Goal: Task Accomplishment & Management: Manage account settings

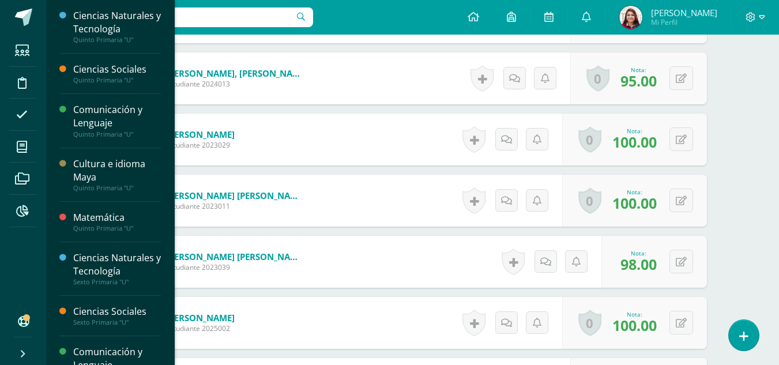
click at [7, 144] on li "Mis cursos" at bounding box center [23, 147] width 46 height 32
click at [28, 154] on span at bounding box center [22, 147] width 26 height 26
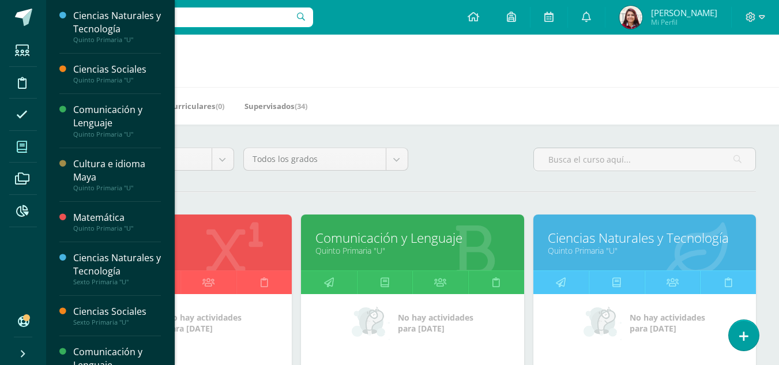
drag, startPoint x: 492, startPoint y: 392, endPoint x: 581, endPoint y: 392, distance: 88.8
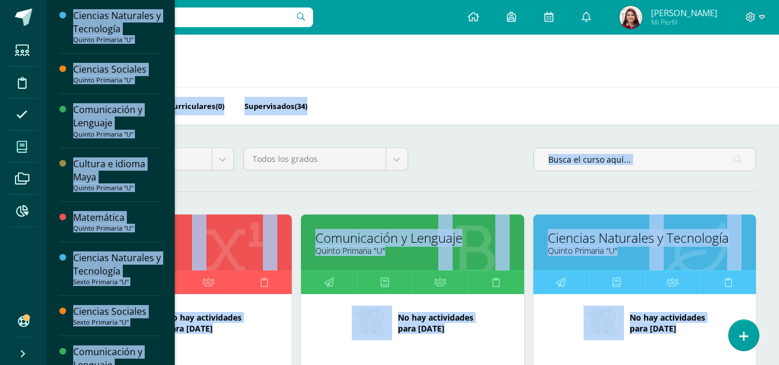
scroll to position [112, 0]
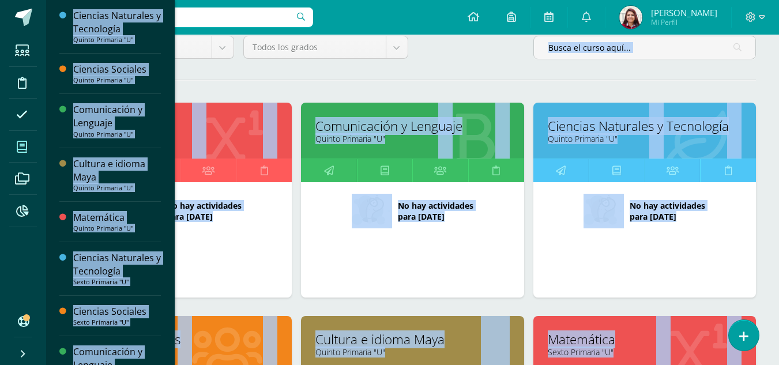
click at [218, 135] on link "Quinto Primaria "U"" at bounding box center [181, 138] width 194 height 11
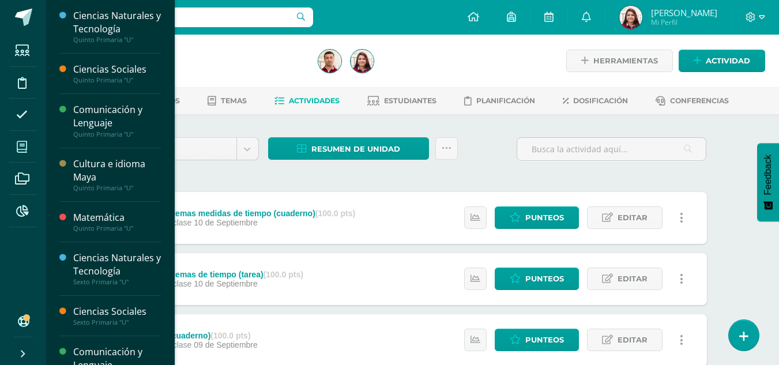
click at [14, 140] on span at bounding box center [22, 147] width 26 height 26
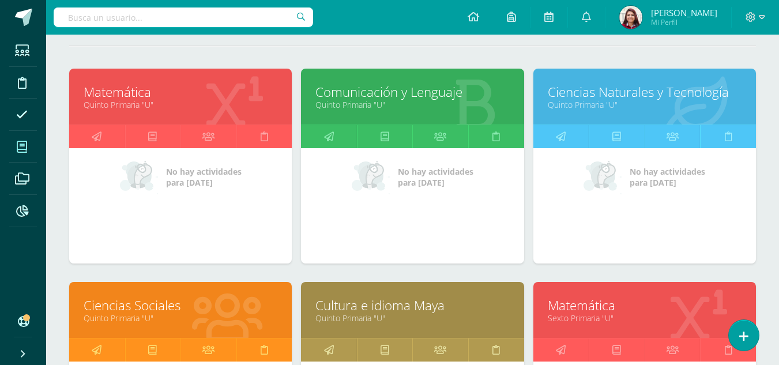
scroll to position [115, 0]
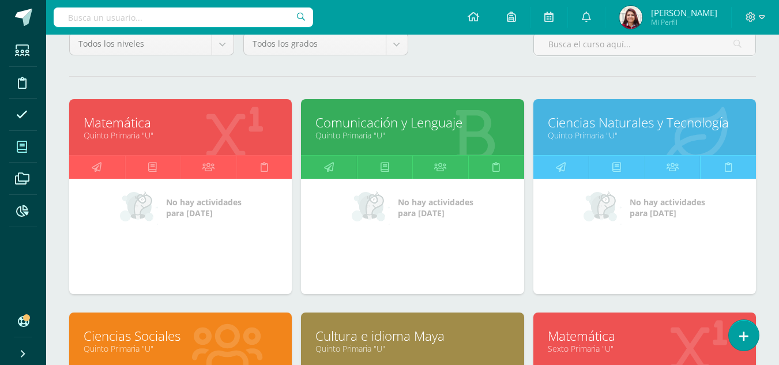
click at [195, 327] on link "Ciencias Sociales" at bounding box center [181, 336] width 194 height 18
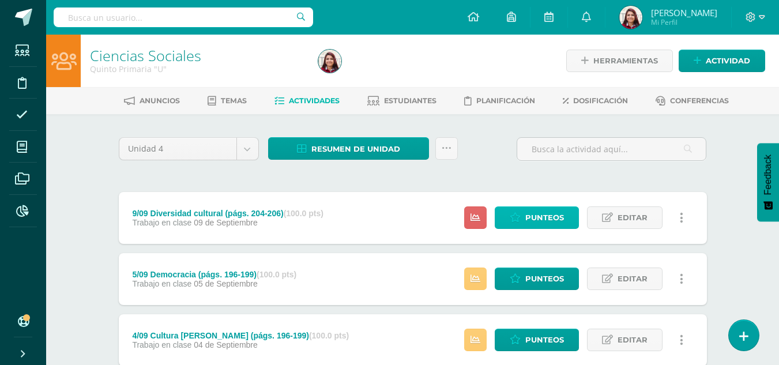
click at [533, 212] on span "Punteos" at bounding box center [544, 217] width 39 height 21
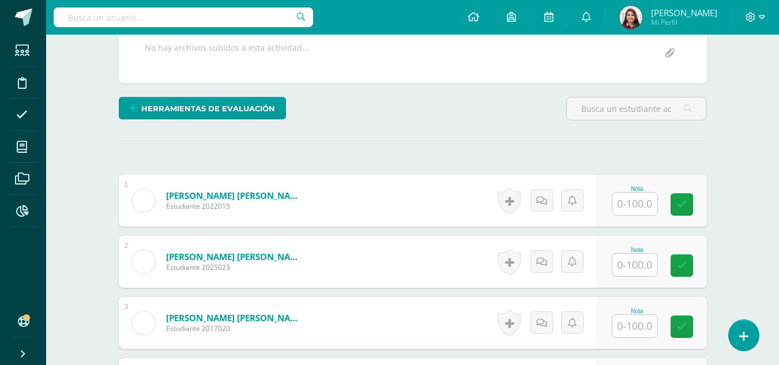
scroll to position [278, 0]
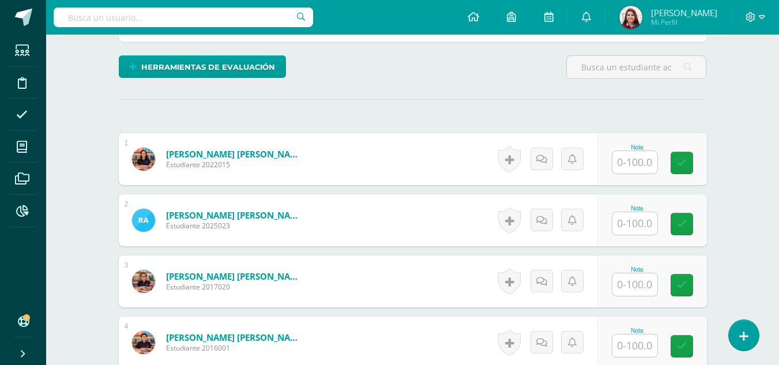
click at [650, 163] on input "text" at bounding box center [634, 162] width 45 height 22
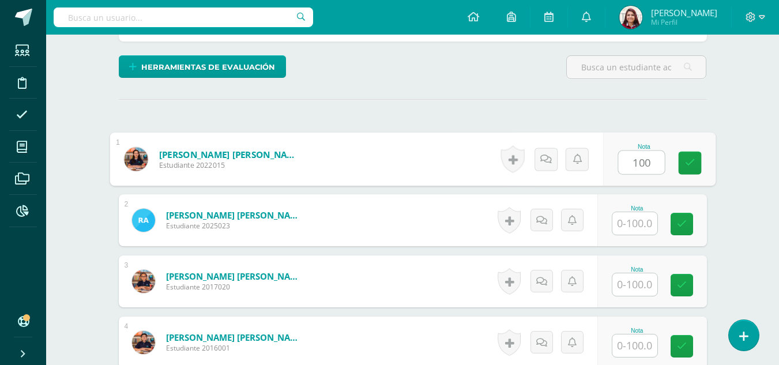
type input "100"
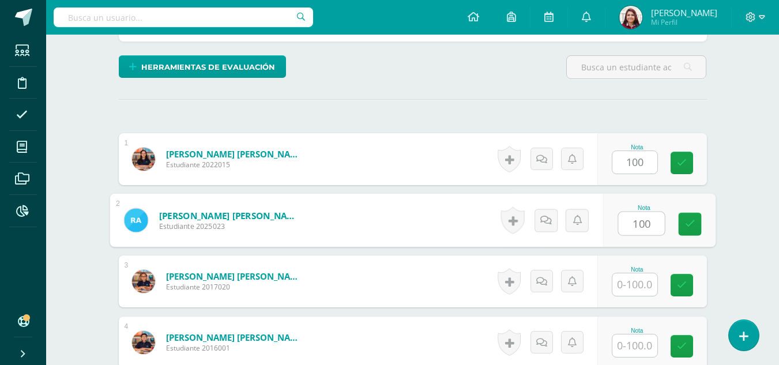
type input "100"
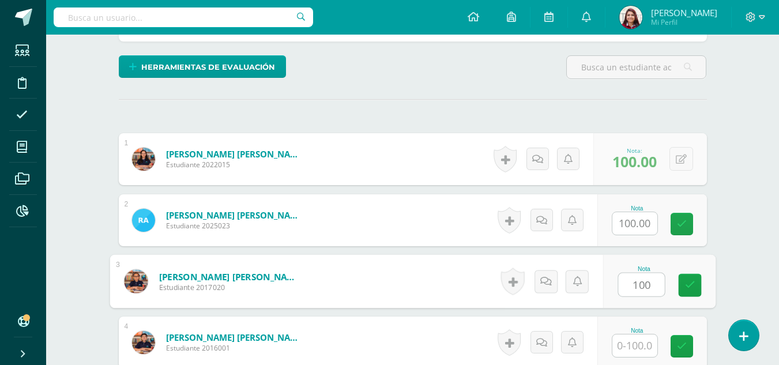
type input "100"
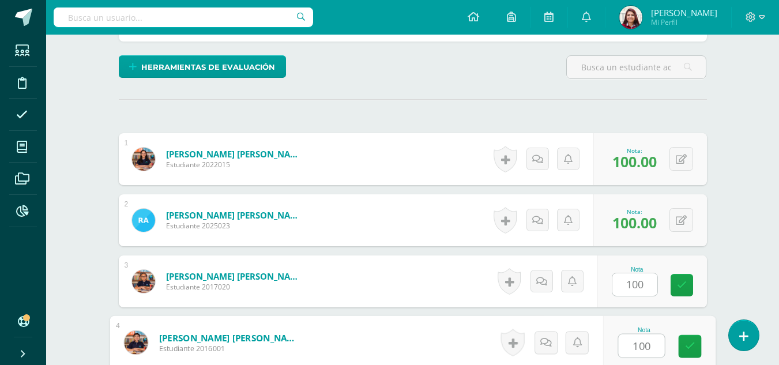
type input "100"
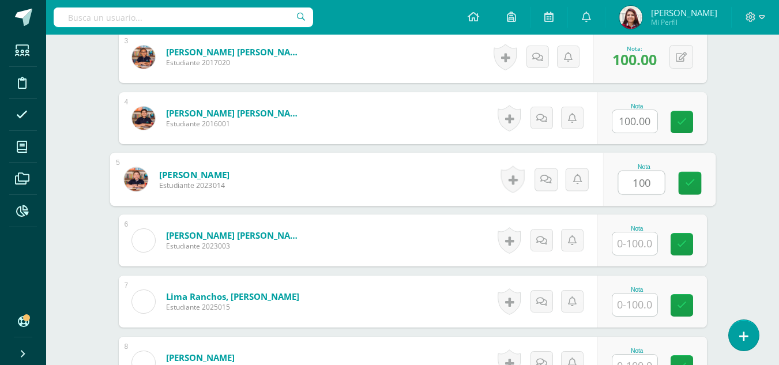
type input "100"
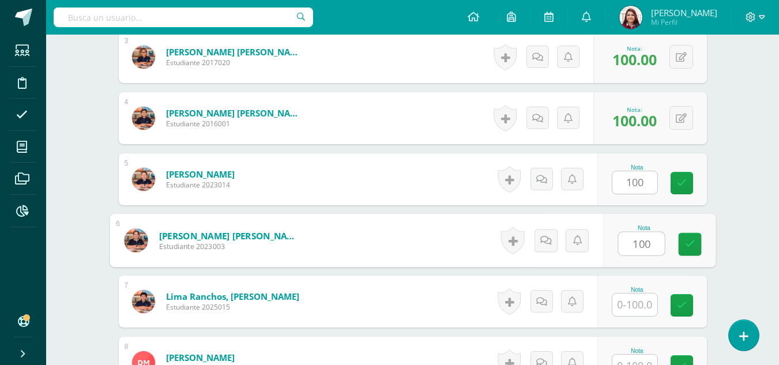
type input "100"
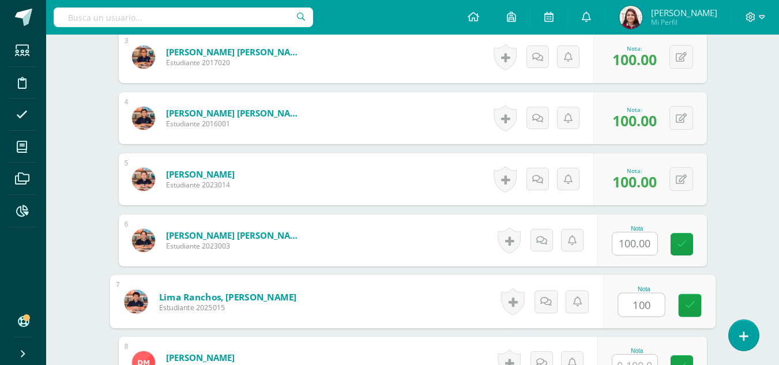
type input "100"
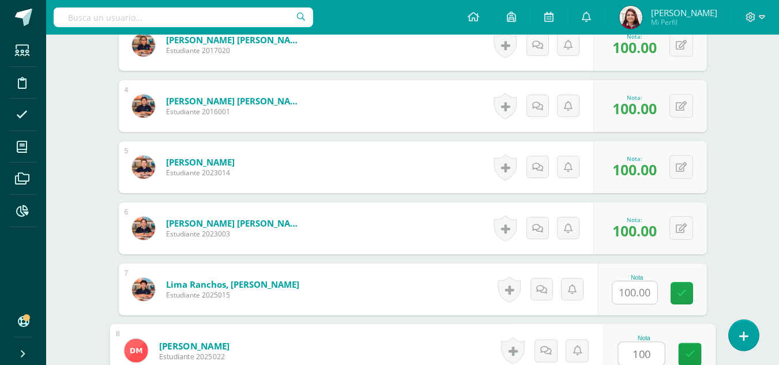
type input "100"
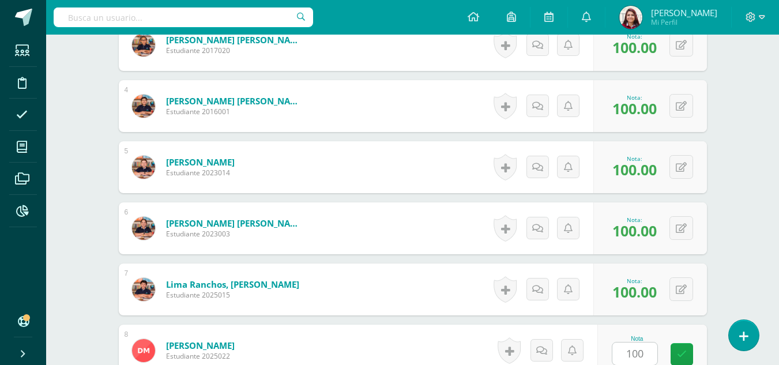
scroll to position [719, 0]
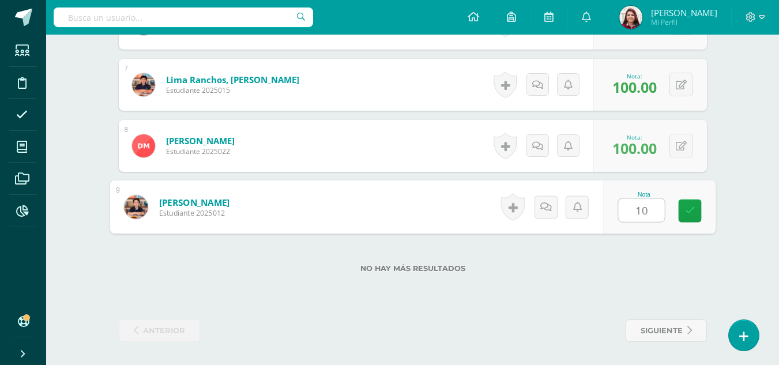
type input "100"
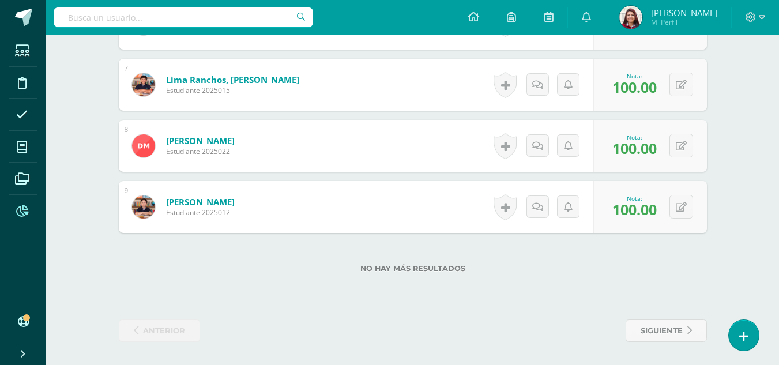
click at [23, 199] on span at bounding box center [22, 211] width 26 height 26
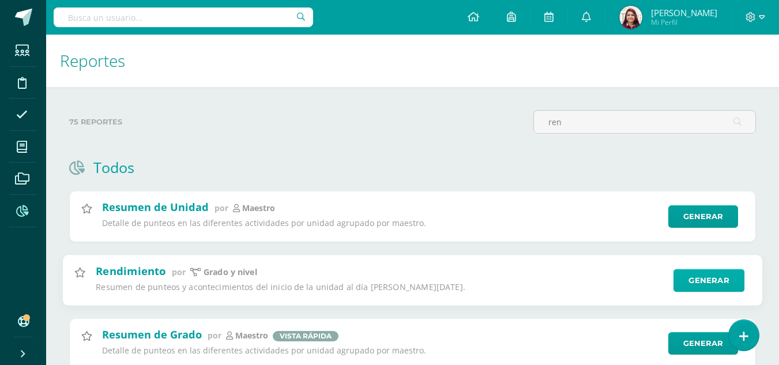
type input "ren"
click at [708, 277] on link "Generar" at bounding box center [708, 280] width 71 height 23
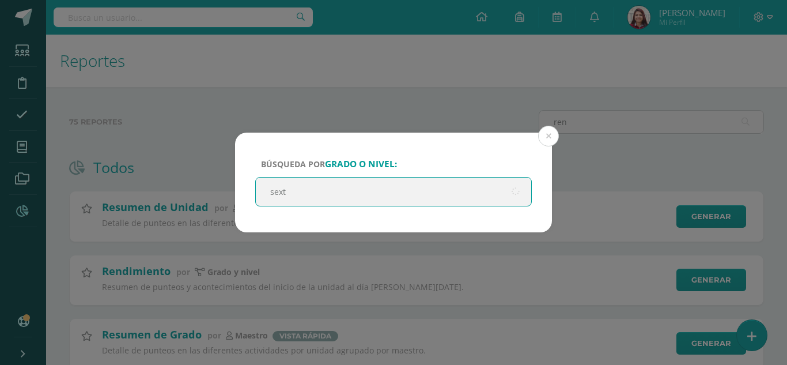
type input "sexto"
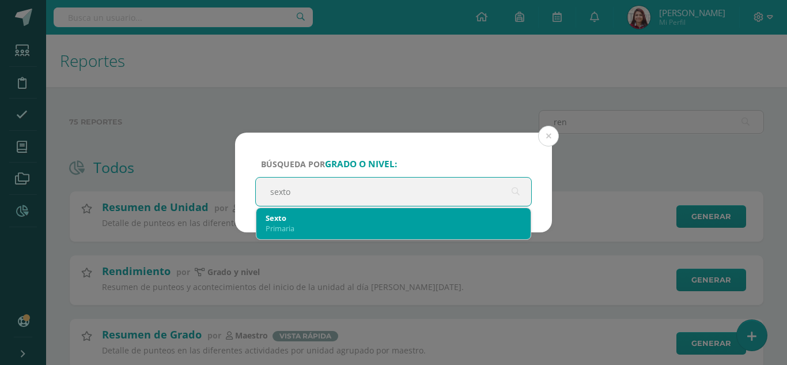
click at [412, 228] on div "Primaria" at bounding box center [394, 228] width 256 height 10
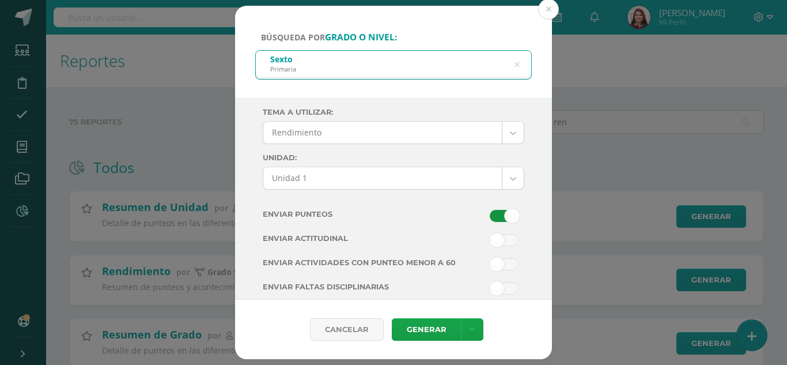
click at [492, 173] on body "Búsqueda por grado o nivel: Sexto Primaria sexto Tema a Utilizar: Rendimiento -…" at bounding box center [393, 298] width 787 height 596
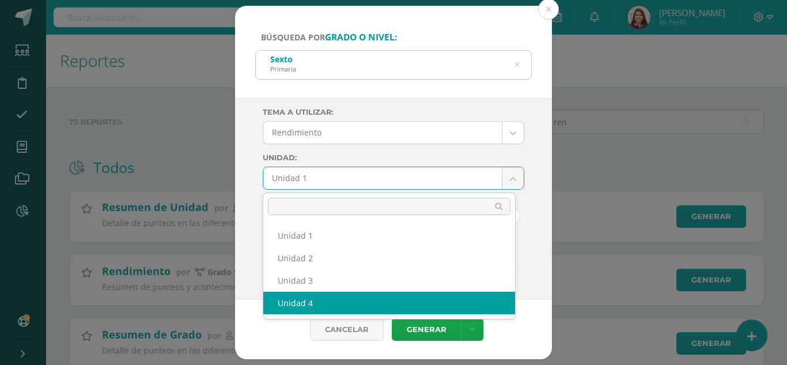
select select "Unidad 4"
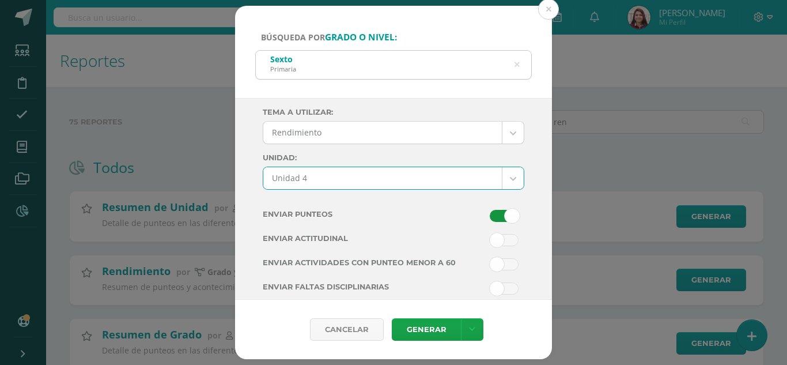
click at [490, 218] on span at bounding box center [504, 216] width 29 height 12
click at [0, 0] on input "checkbox" at bounding box center [0, 0] width 0 height 0
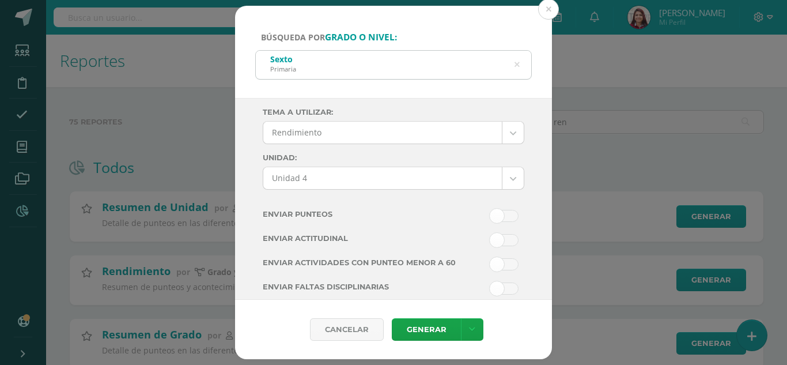
click at [487, 255] on div "Tema a Utilizar: Rendimiento --------- Rendimiento Unidad: Unidad 4 Unidad 1 Un…" at bounding box center [394, 238] width 262 height 261
click at [490, 265] on span at bounding box center [504, 264] width 29 height 12
click at [0, 0] on input "checkbox" at bounding box center [0, 0] width 0 height 0
click at [435, 346] on div "Cancelar Generar Descargar como HTML Descargar como PDF Descargar como XLS" at bounding box center [393, 329] width 317 height 59
click at [434, 338] on link "Generar" at bounding box center [426, 329] width 69 height 22
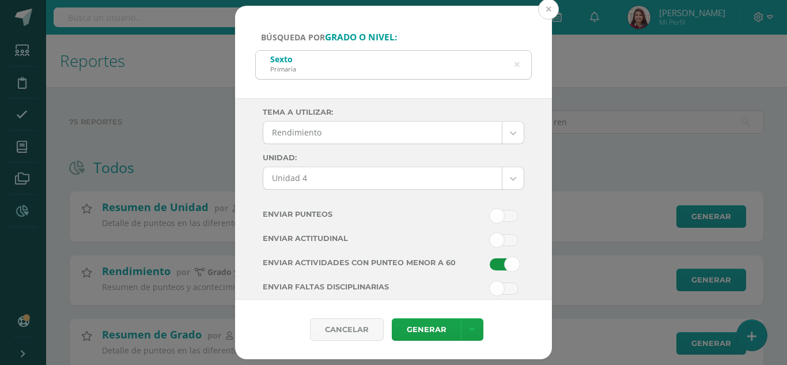
click at [546, 13] on button at bounding box center [548, 9] width 21 height 21
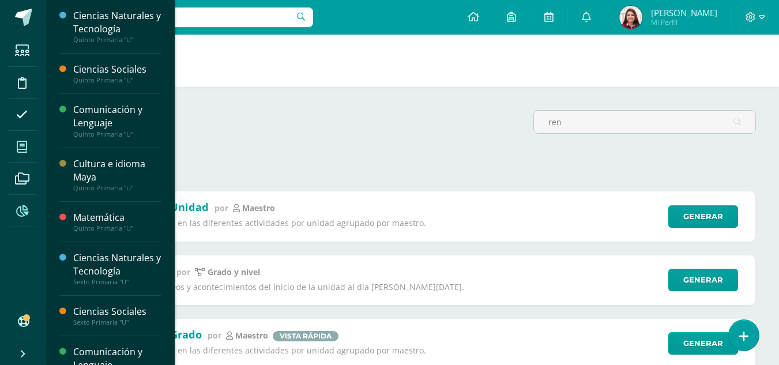
click at [17, 142] on icon at bounding box center [22, 147] width 10 height 12
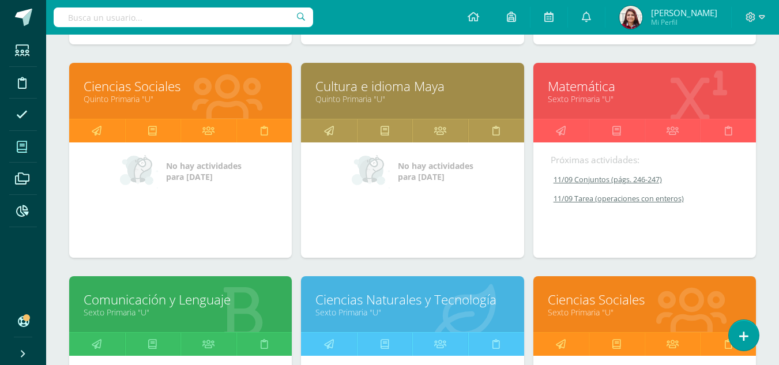
scroll to position [353, 0]
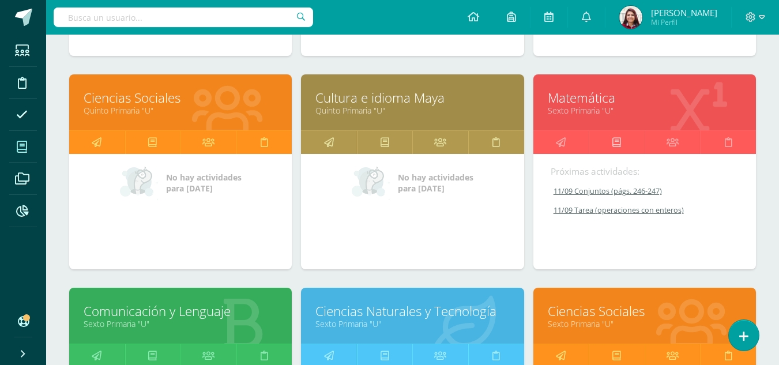
click at [620, 138] on icon at bounding box center [616, 142] width 9 height 22
click at [679, 136] on link at bounding box center [672, 142] width 56 height 23
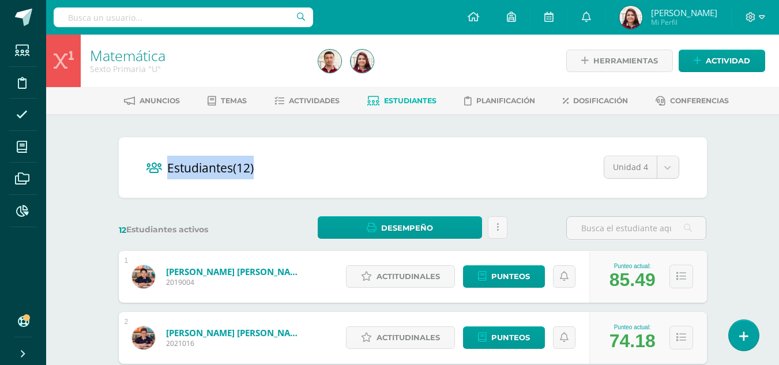
drag, startPoint x: 778, startPoint y: 108, endPoint x: 784, endPoint y: 195, distance: 87.2
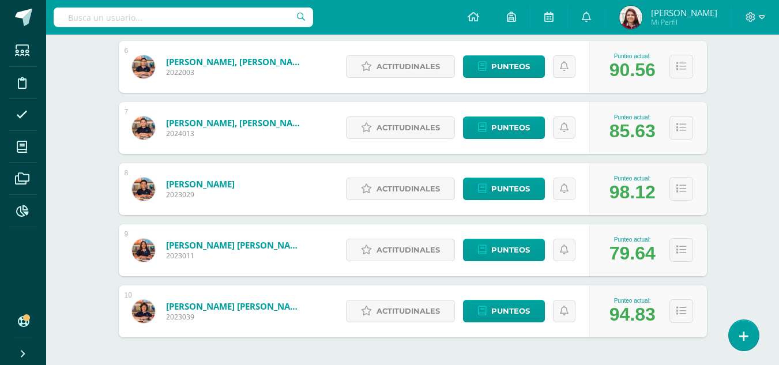
scroll to position [560, 0]
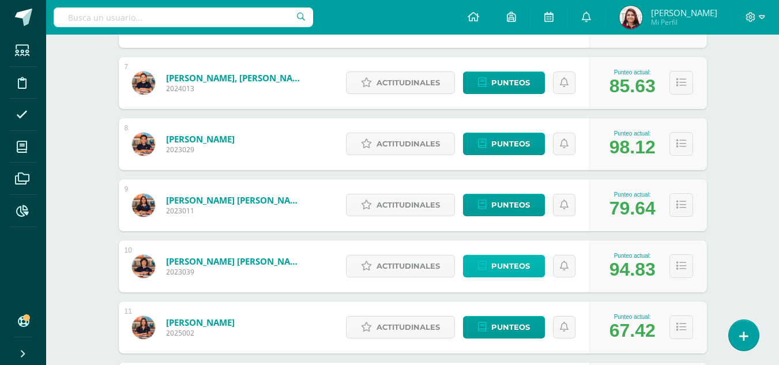
click at [495, 265] on span "Punteos" at bounding box center [510, 265] width 39 height 21
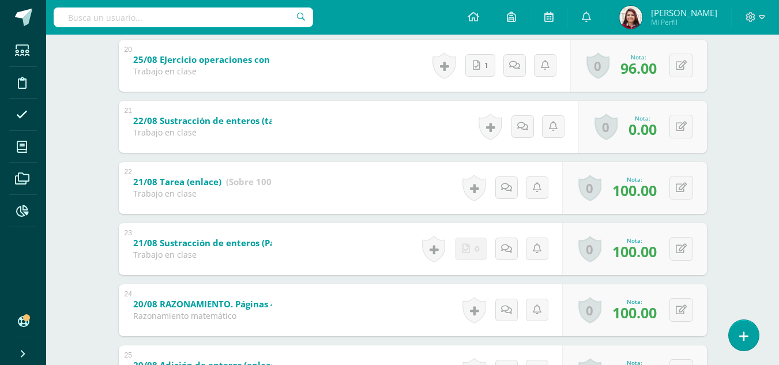
scroll to position [1405, 0]
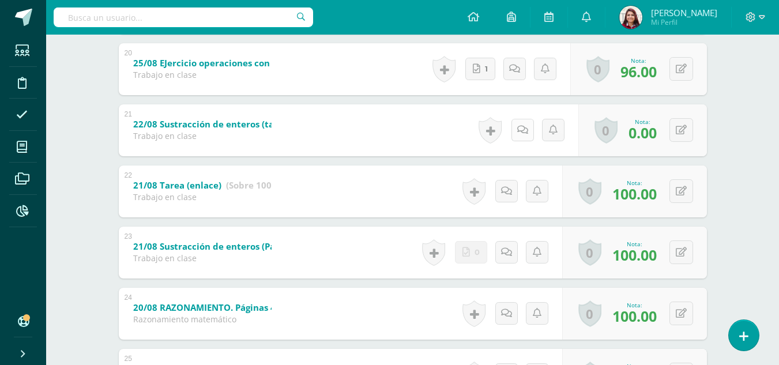
click at [530, 134] on link at bounding box center [522, 130] width 22 height 22
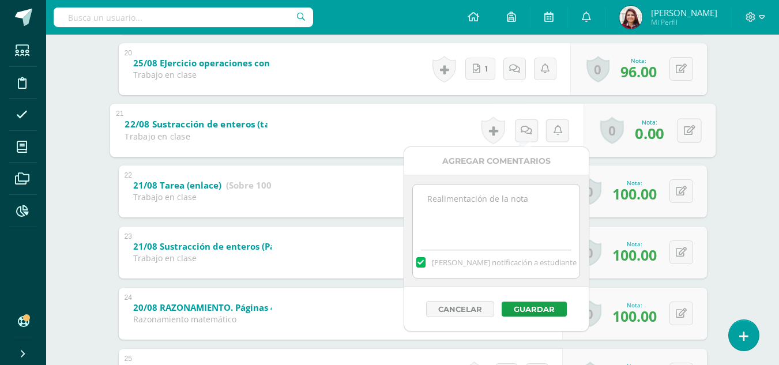
click at [496, 209] on textarea at bounding box center [496, 213] width 167 height 58
type textarea "Actividad cerrada."
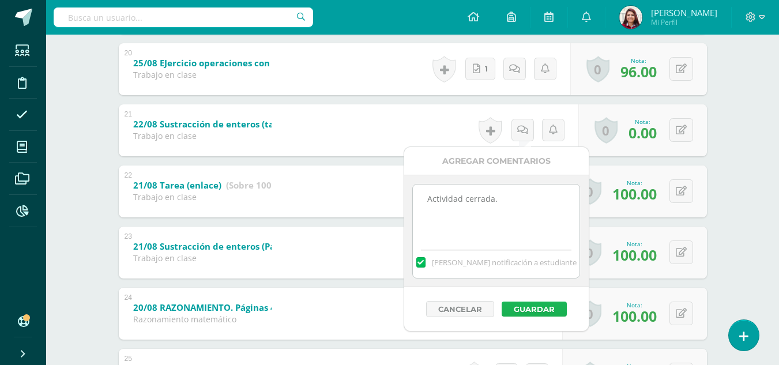
click at [527, 304] on button "Guardar" at bounding box center [534, 308] width 65 height 15
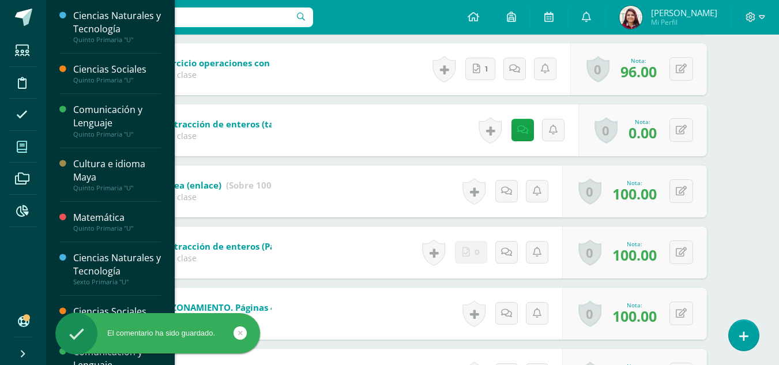
click at [33, 139] on span at bounding box center [22, 147] width 26 height 26
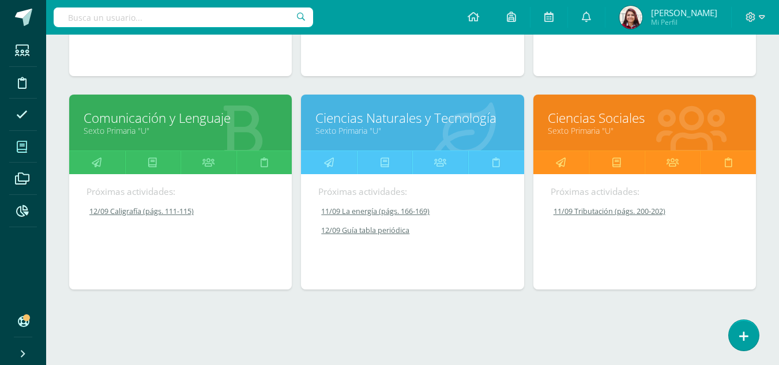
scroll to position [562, 0]
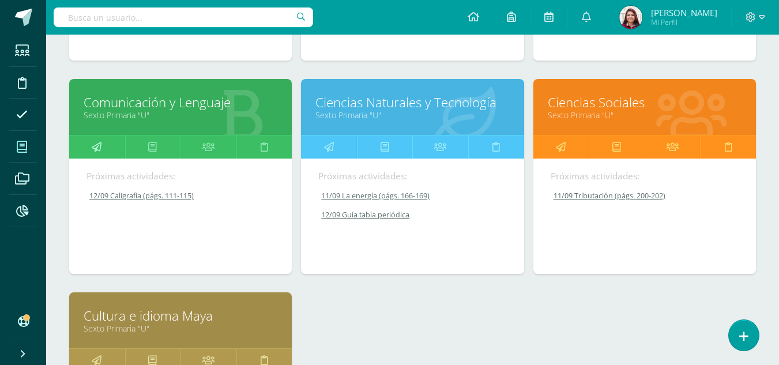
click at [99, 146] on icon at bounding box center [97, 146] width 10 height 22
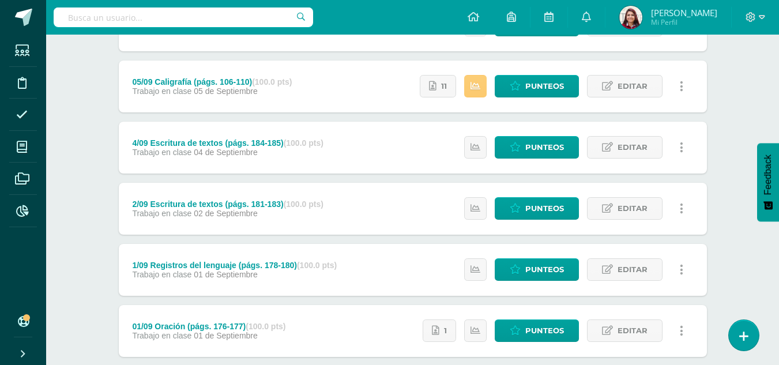
scroll to position [325, 0]
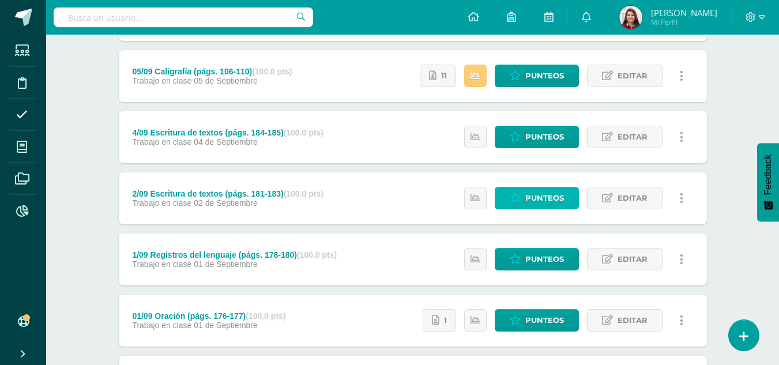
click at [525, 199] on link "Punteos" at bounding box center [537, 198] width 84 height 22
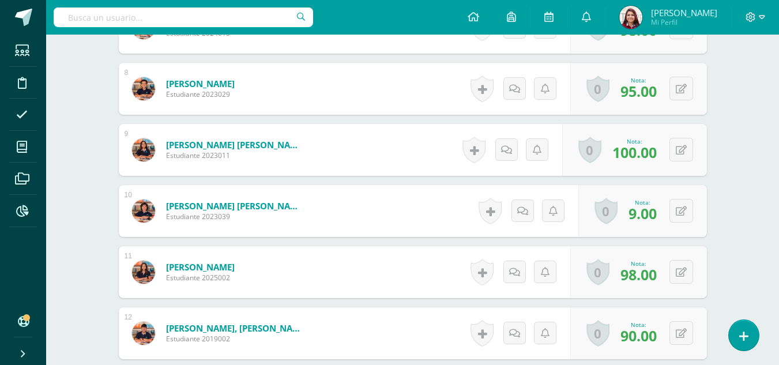
scroll to position [777, 0]
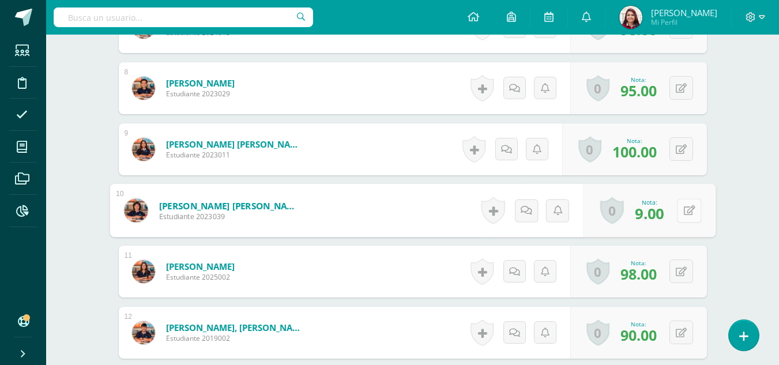
click at [681, 203] on button at bounding box center [689, 210] width 24 height 24
type input "90"
click at [625, 217] on input "90" at bounding box center [610, 213] width 46 height 23
click at [666, 217] on link at bounding box center [658, 214] width 23 height 23
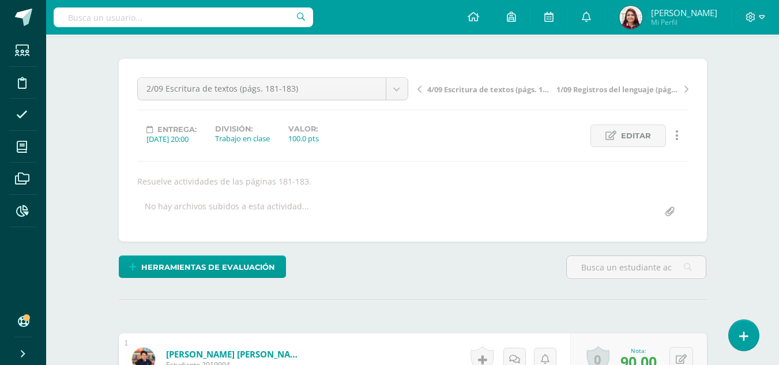
scroll to position [0, 0]
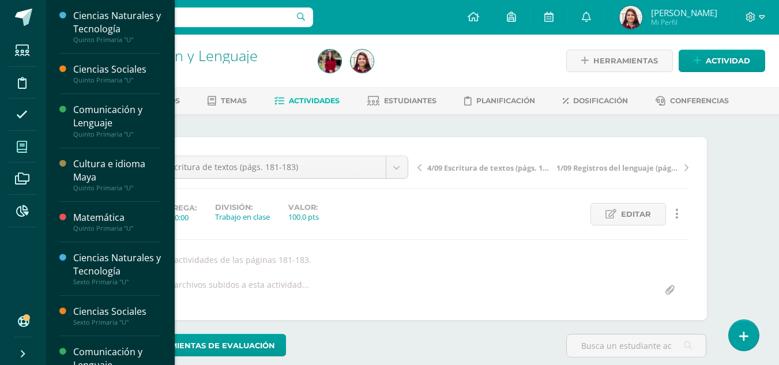
click at [22, 147] on icon at bounding box center [22, 147] width 10 height 12
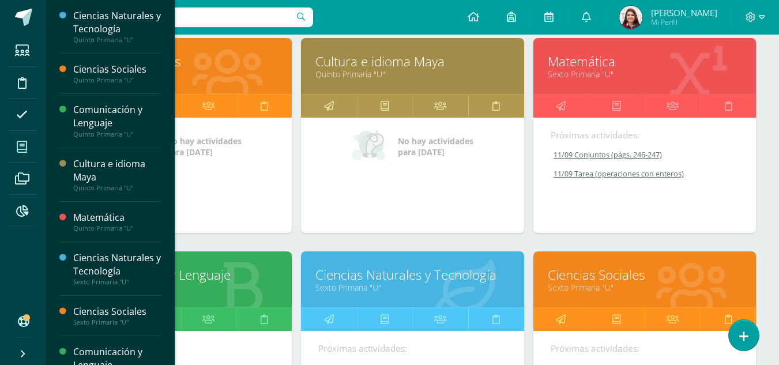
scroll to position [371, 0]
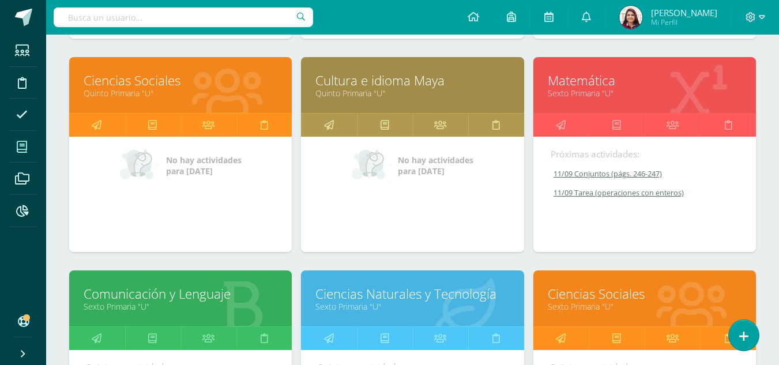
click at [24, 137] on span at bounding box center [22, 147] width 26 height 26
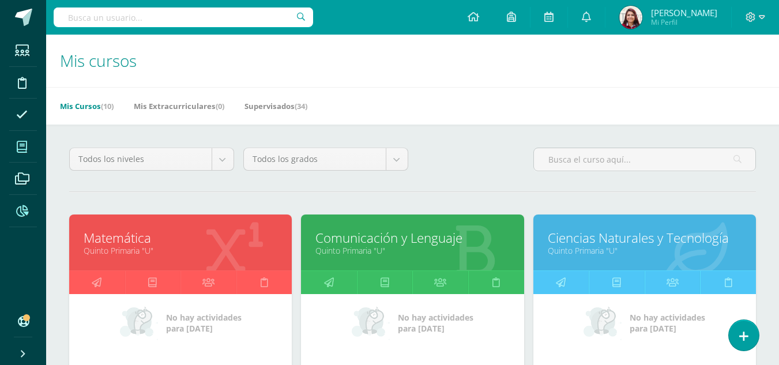
click at [18, 210] on icon at bounding box center [22, 211] width 12 height 12
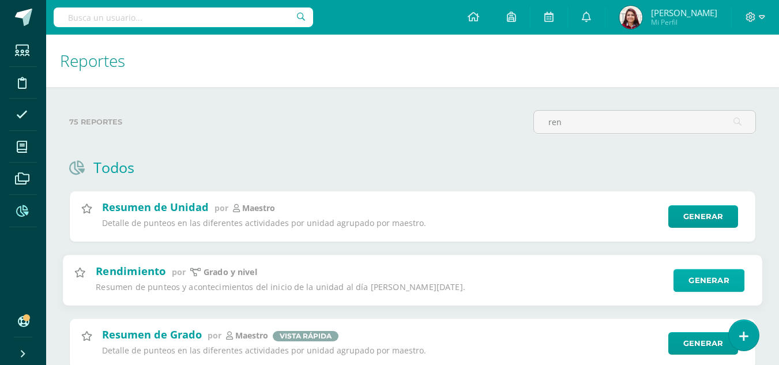
type input "ren"
click at [722, 274] on link "Generar" at bounding box center [708, 280] width 71 height 23
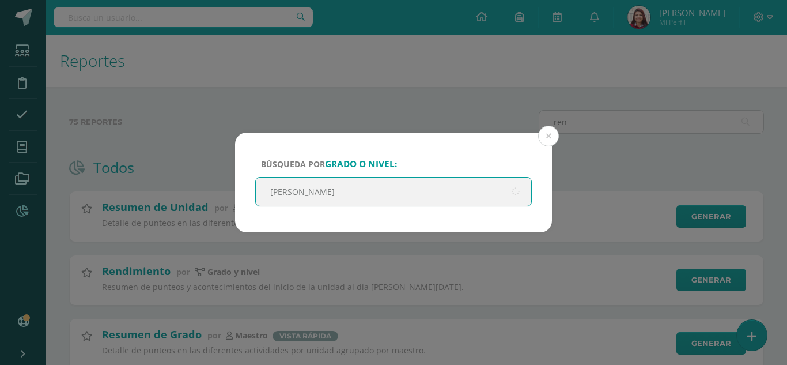
type input "quinto"
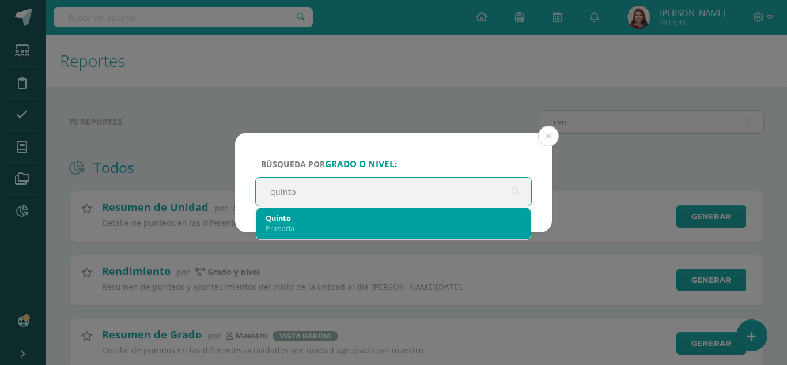
click at [425, 224] on div "Primaria" at bounding box center [394, 228] width 256 height 10
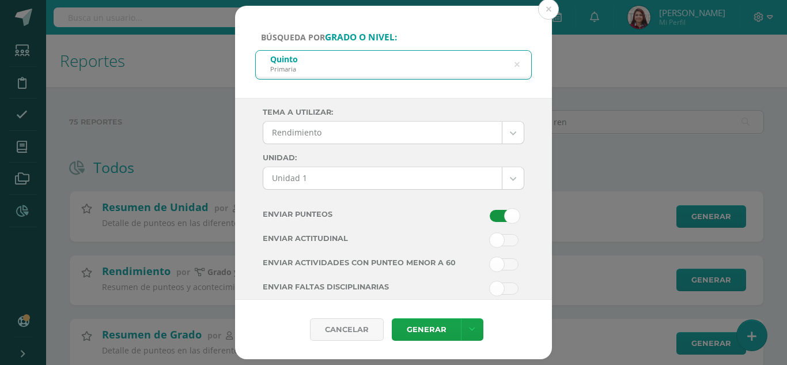
click at [413, 182] on body "Búsqueda por grado o nivel: Quinto Primaria quinto Tema a Utilizar: Rendimiento…" at bounding box center [393, 298] width 787 height 596
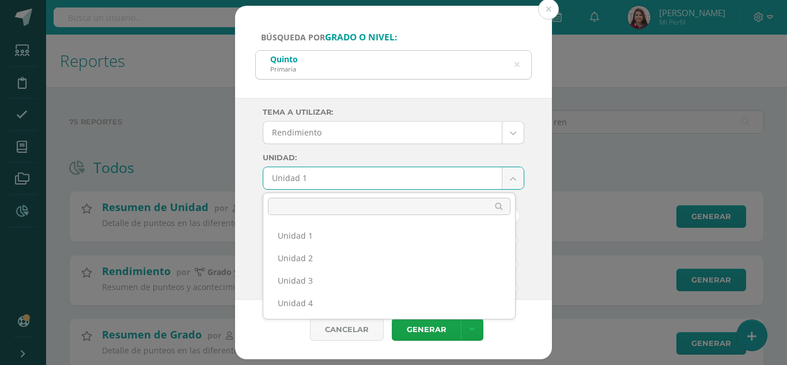
click at [431, 315] on ul "Unidad 1 Unidad 2 Unidad 3 Unidad 4" at bounding box center [389, 269] width 252 height 99
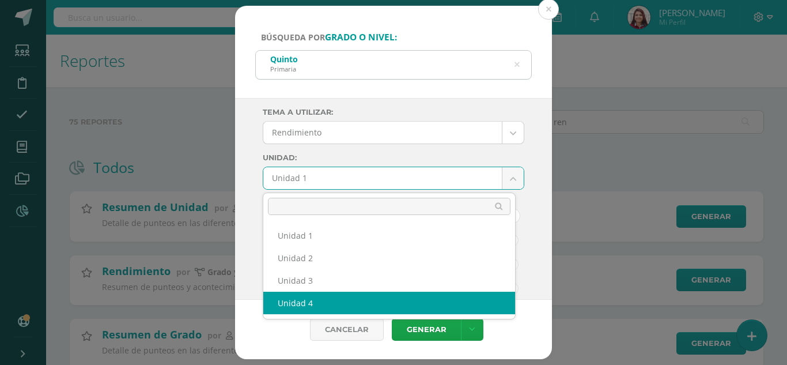
select select "Unidad 4"
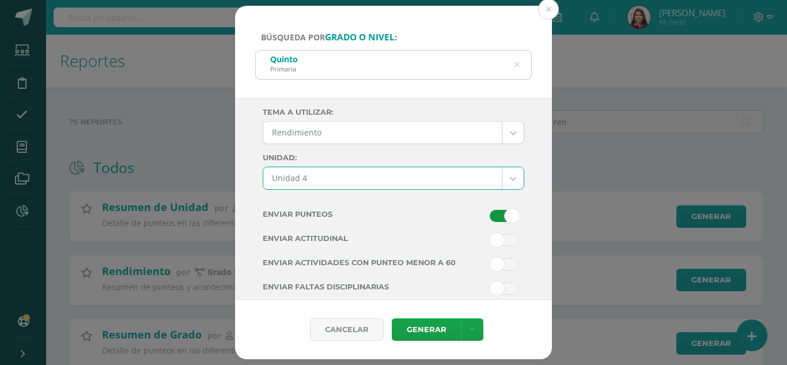
click at [490, 212] on span at bounding box center [504, 216] width 29 height 12
click at [0, 0] on input "checkbox" at bounding box center [0, 0] width 0 height 0
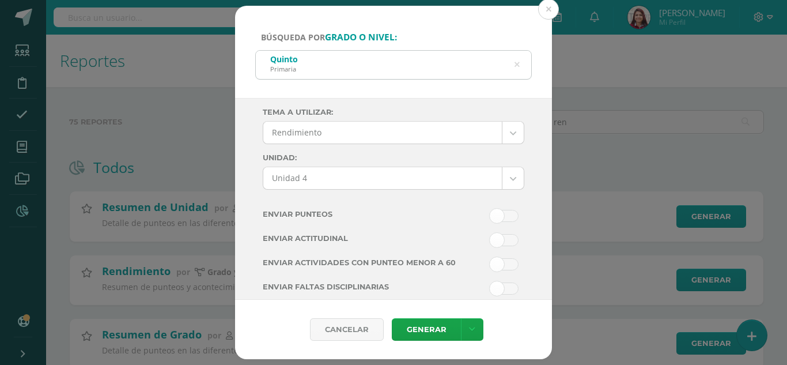
click at [495, 265] on span at bounding box center [504, 264] width 29 height 12
click at [0, 0] on input "checkbox" at bounding box center [0, 0] width 0 height 0
click at [439, 326] on link "Generar" at bounding box center [426, 329] width 69 height 22
click at [31, 148] on div "Búsqueda por grado o nivel: Quinto Primaria quinto Tema a Utilizar: Rendimiento…" at bounding box center [394, 183] width 778 height 354
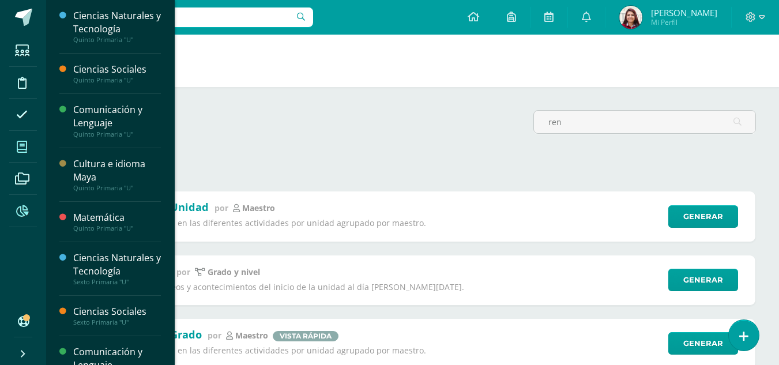
click at [25, 150] on icon at bounding box center [22, 147] width 10 height 12
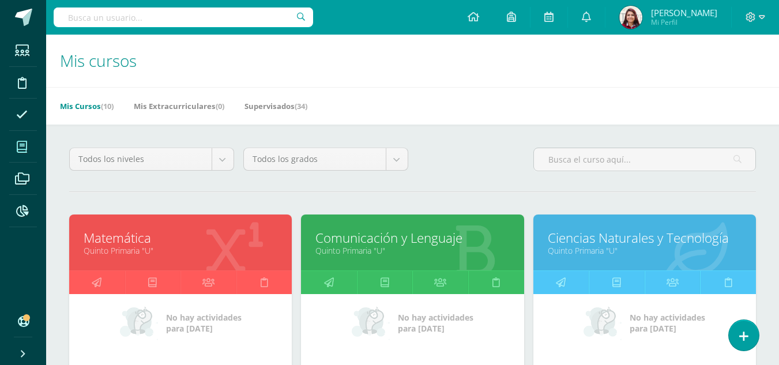
click at [138, 255] on link "Quinto Primaria "U"" at bounding box center [181, 250] width 194 height 11
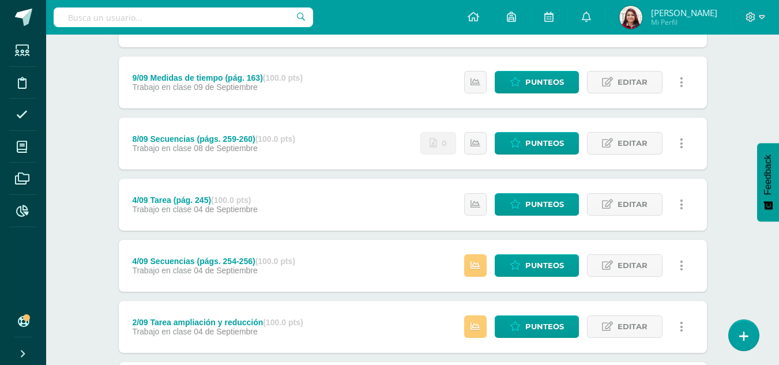
scroll to position [321, 0]
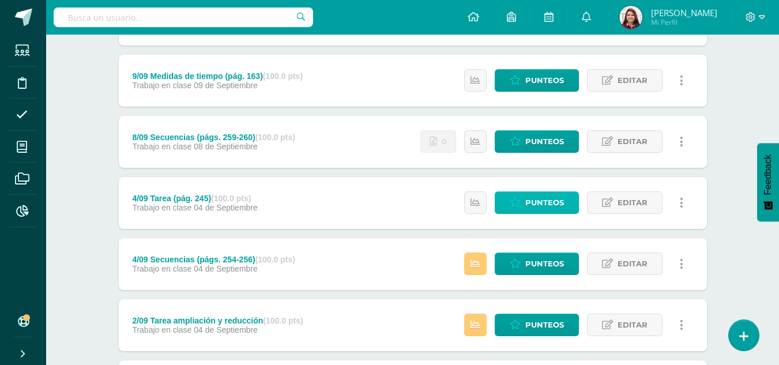
click at [540, 204] on span "Punteos" at bounding box center [544, 202] width 39 height 21
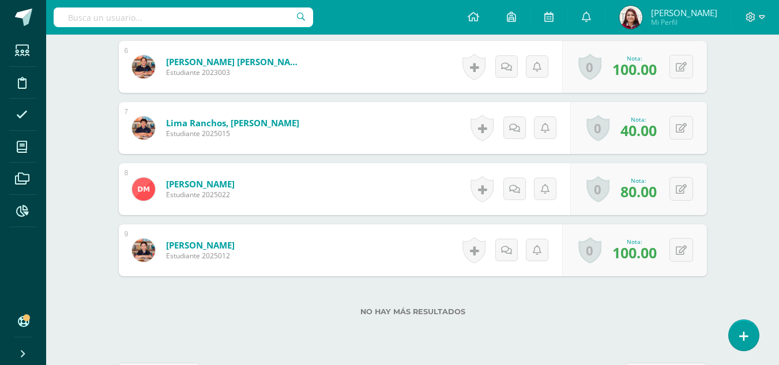
scroll to position [677, 0]
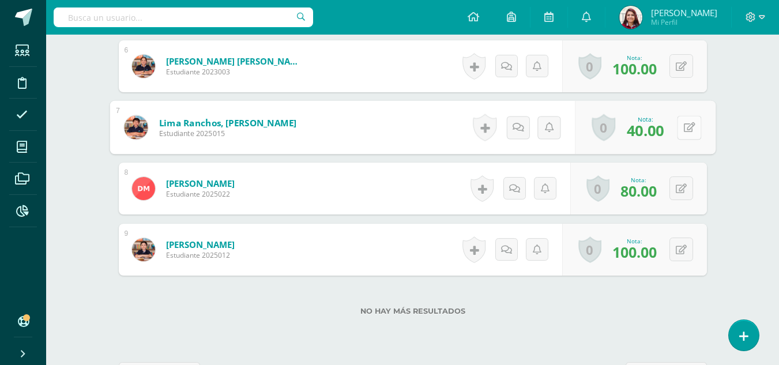
click at [678, 138] on button at bounding box center [689, 127] width 24 height 24
type input "70"
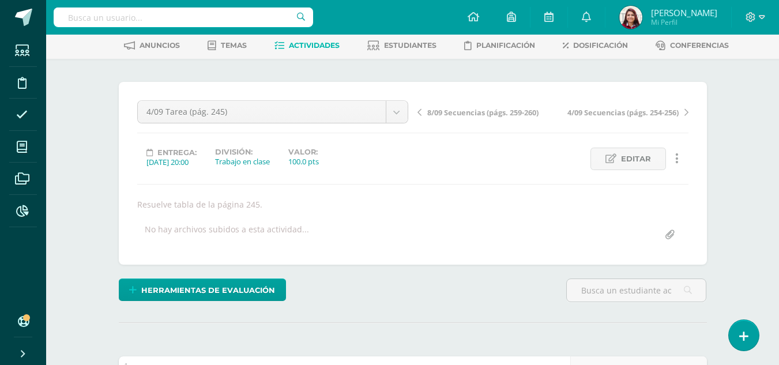
scroll to position [0, 0]
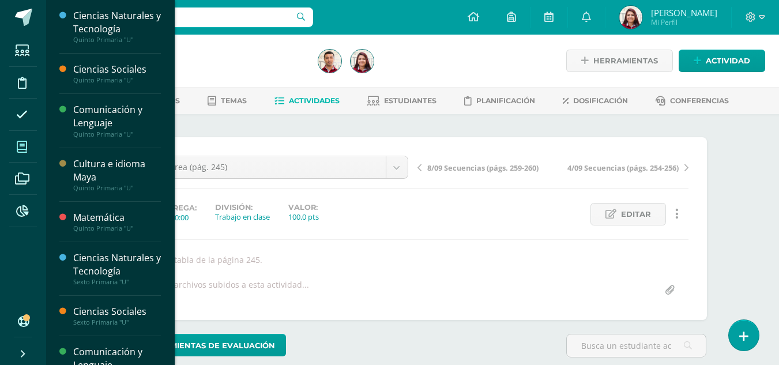
click at [24, 152] on icon at bounding box center [22, 147] width 10 height 12
